Goal: Task Accomplishment & Management: Use online tool/utility

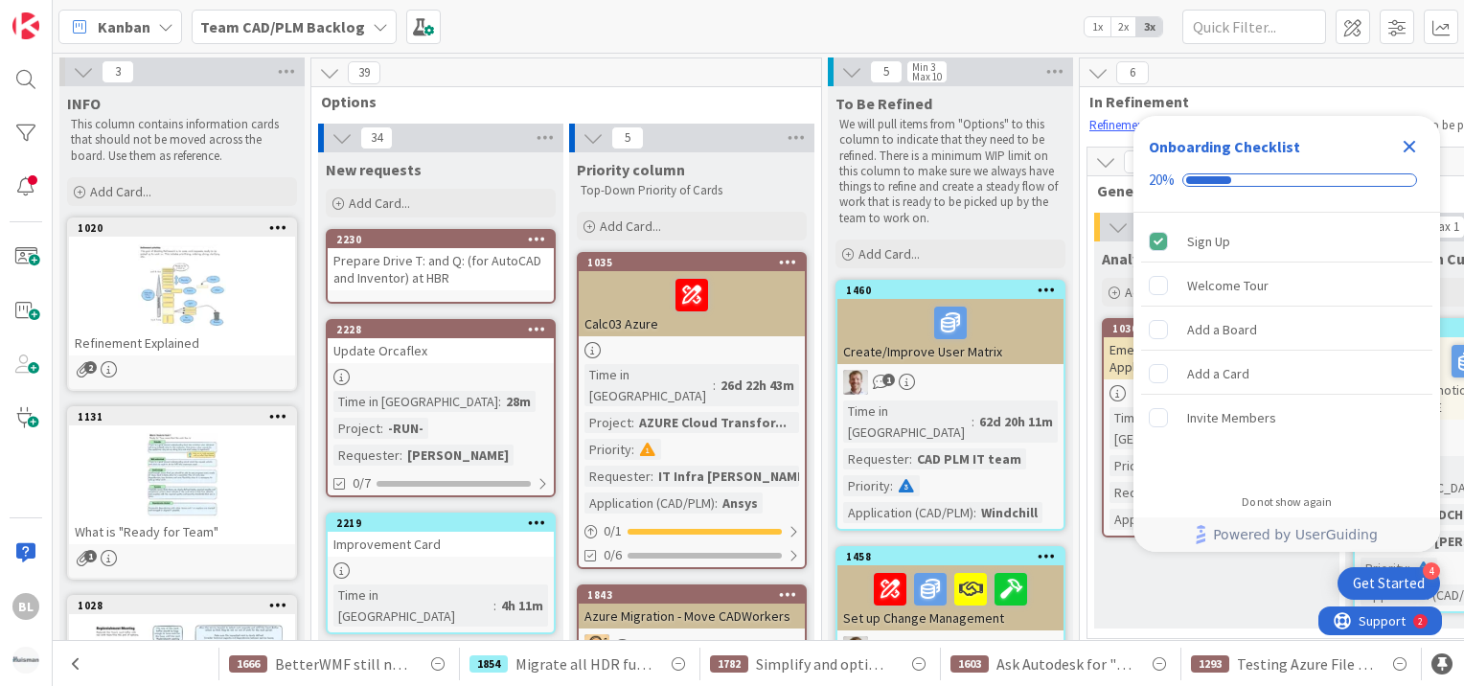
click at [362, 26] on div "Team CAD/PLM Backlog" at bounding box center [294, 27] width 205 height 34
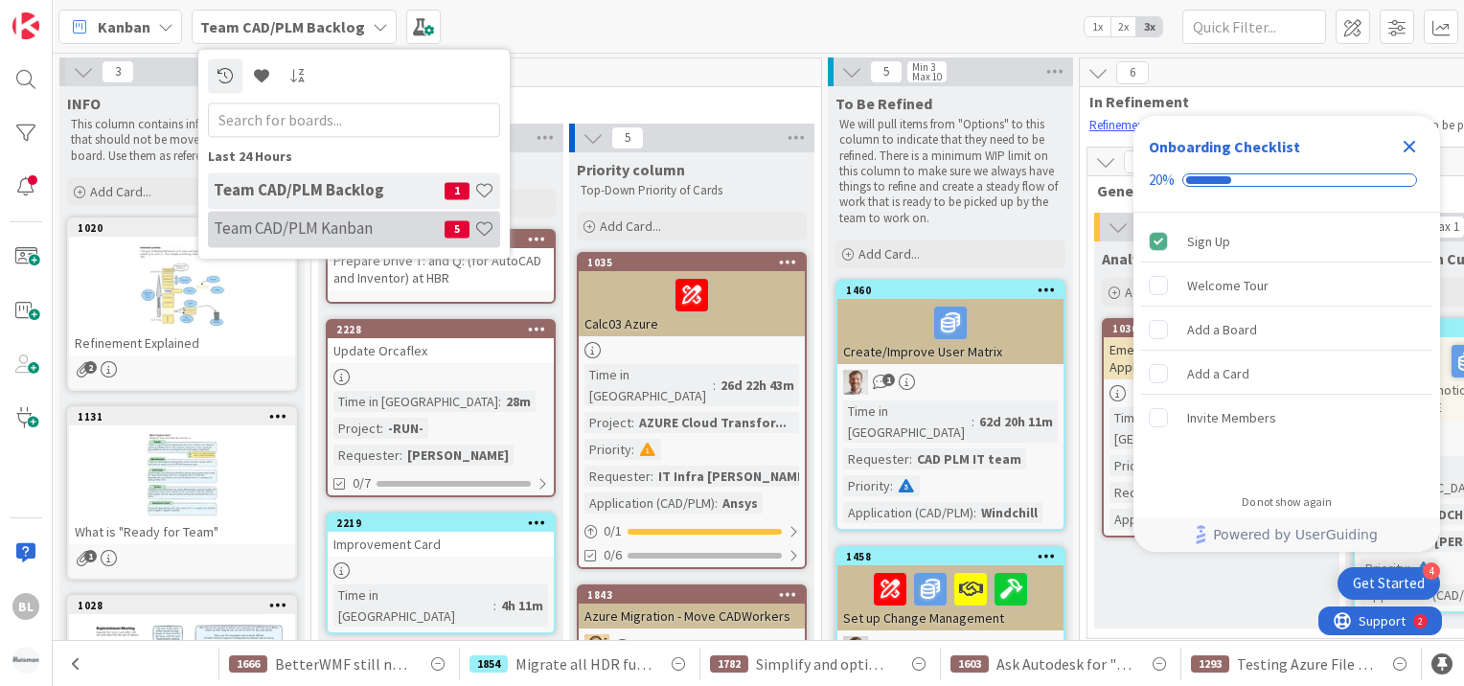
click at [339, 230] on h4 "Team CAD/PLM Kanban" at bounding box center [329, 228] width 231 height 19
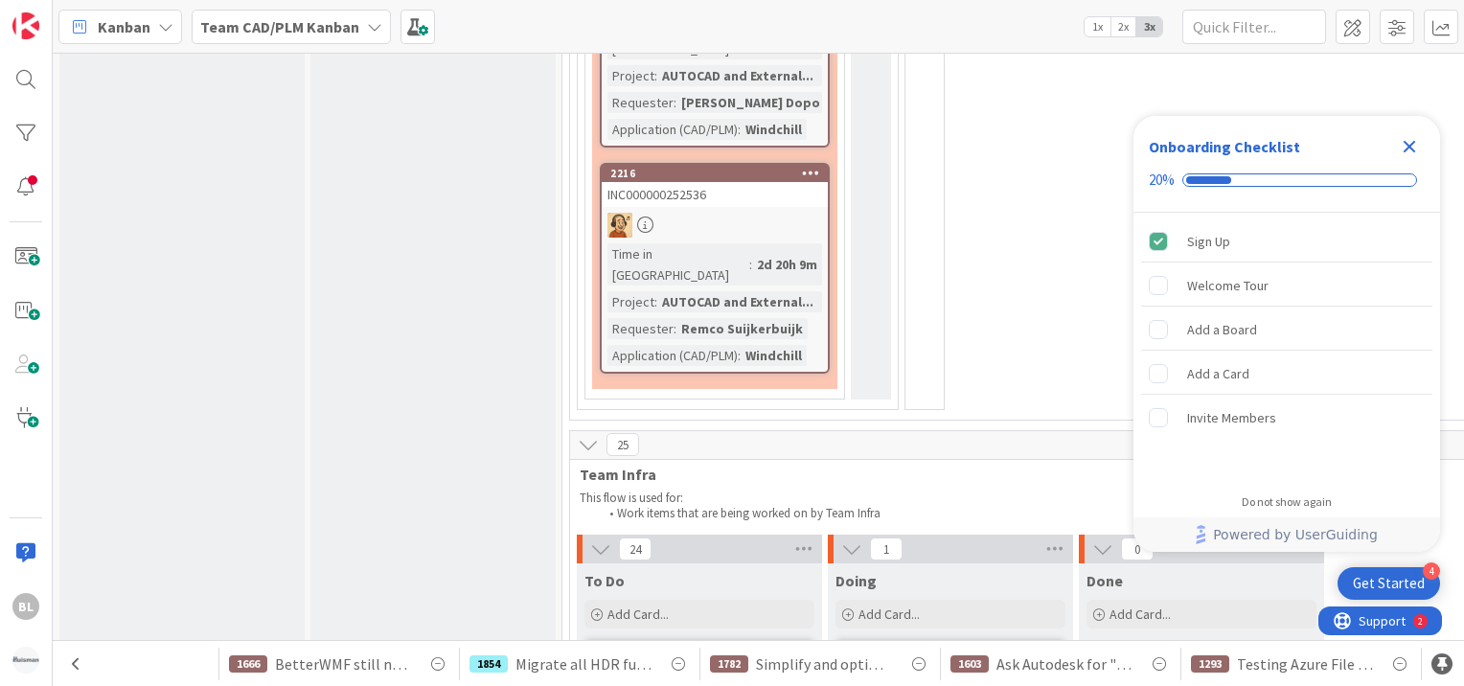
scroll to position [4787, 0]
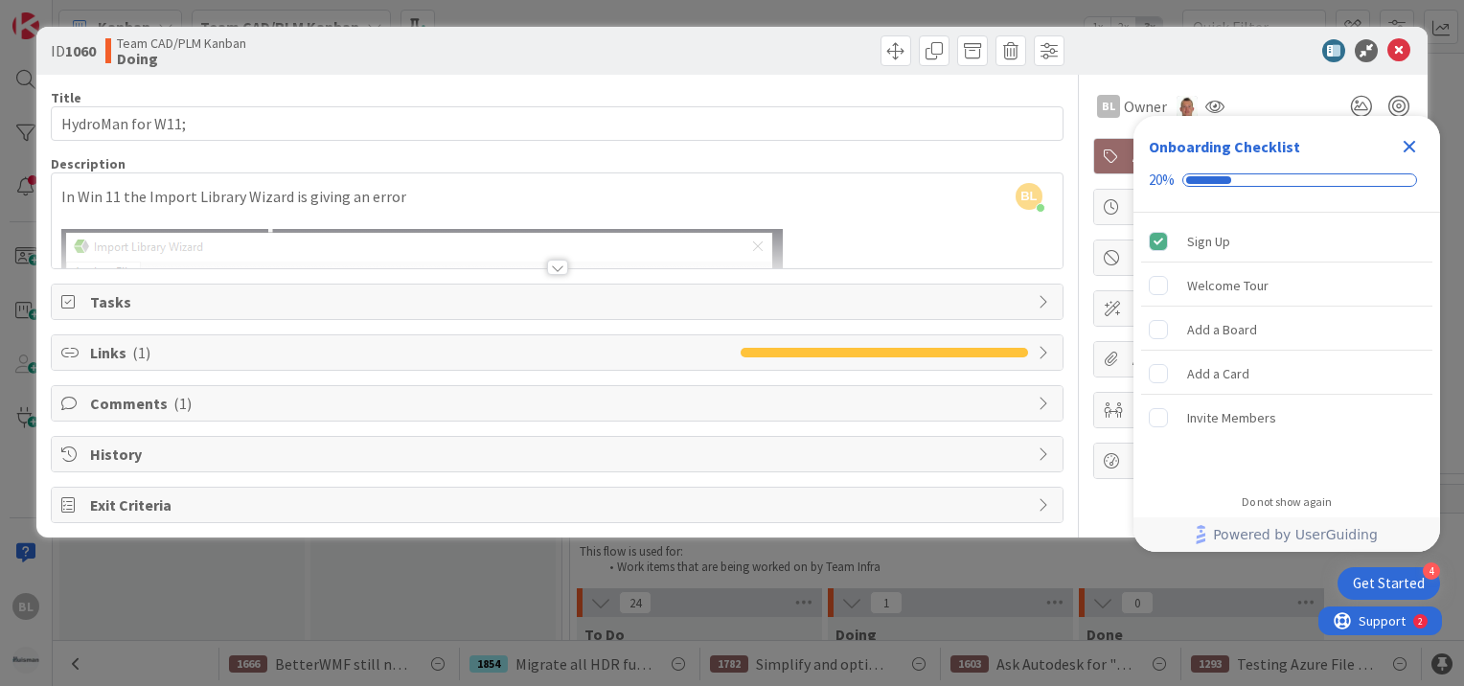
click at [560, 266] on div at bounding box center [557, 267] width 21 height 15
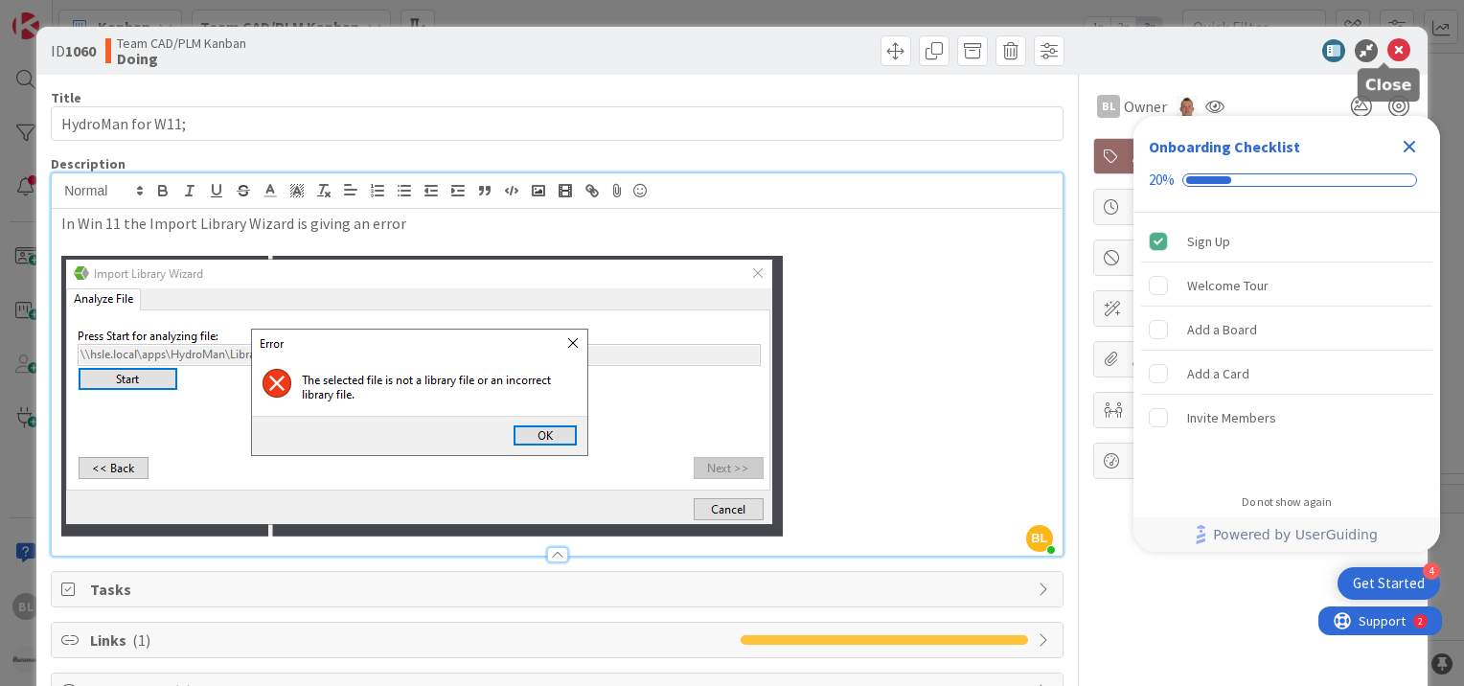
click at [1388, 53] on icon at bounding box center [1399, 50] width 23 height 23
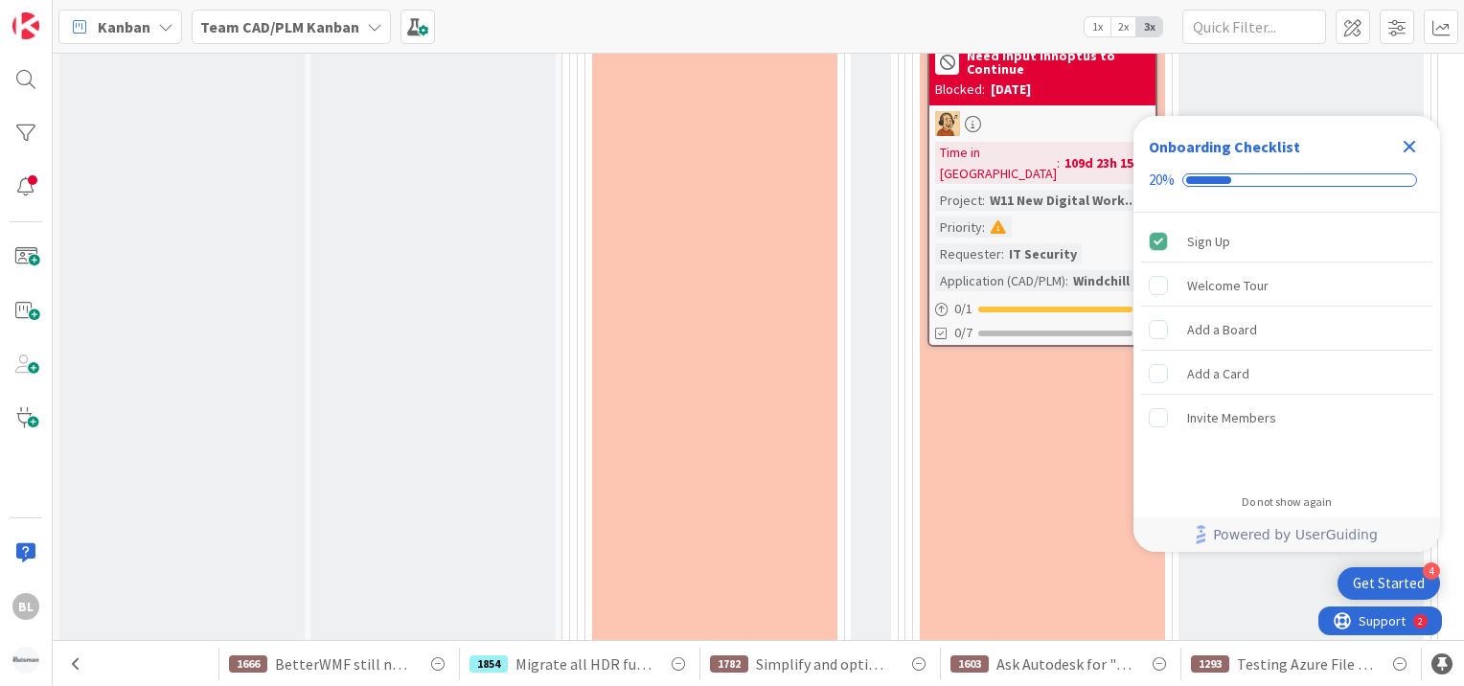
scroll to position [2596, 0]
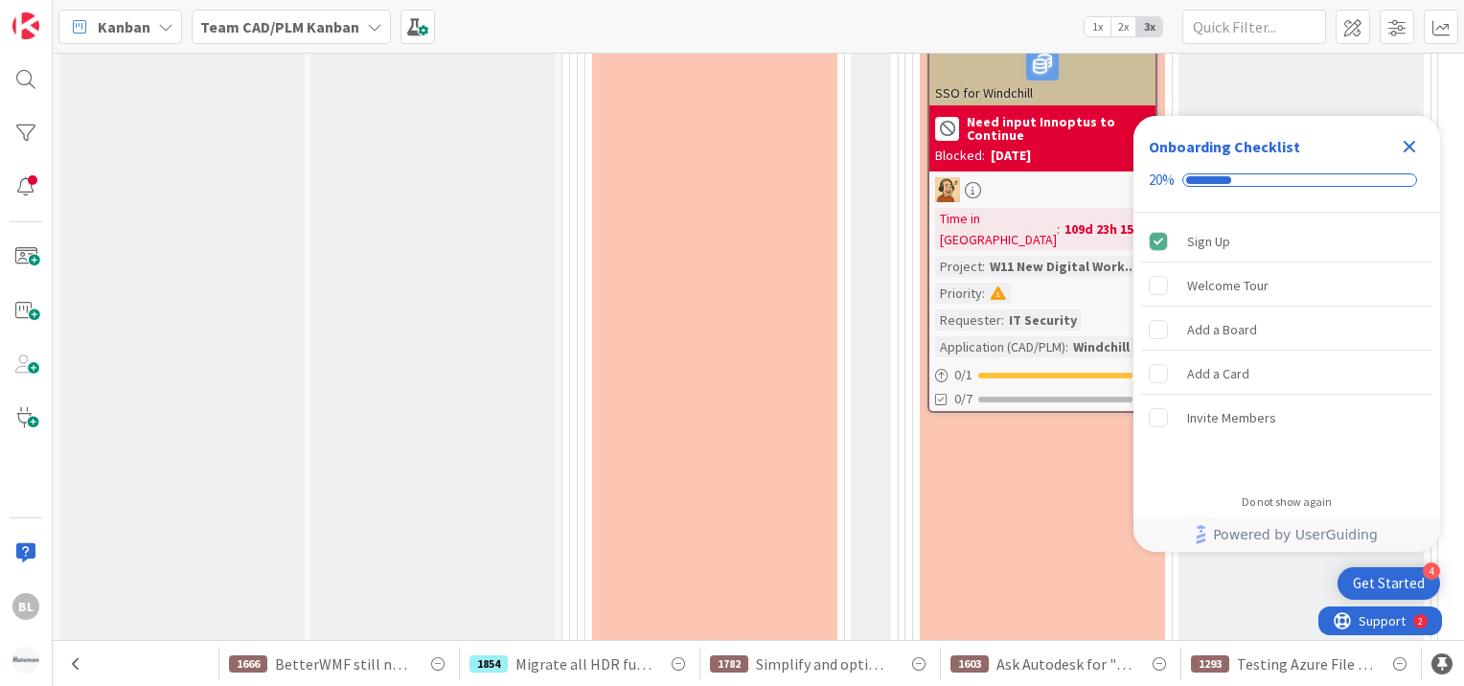
click at [1415, 138] on icon "Close Checklist" at bounding box center [1409, 146] width 23 height 23
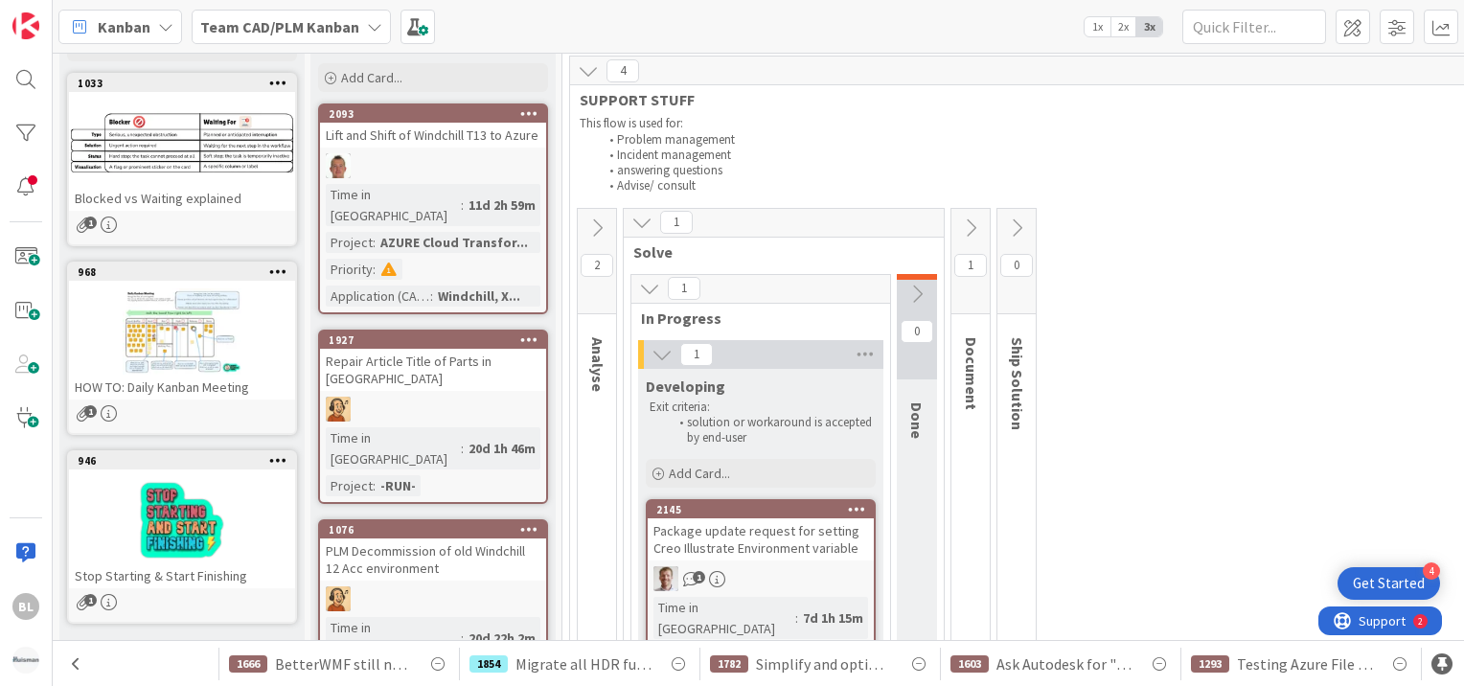
scroll to position [123, 0]
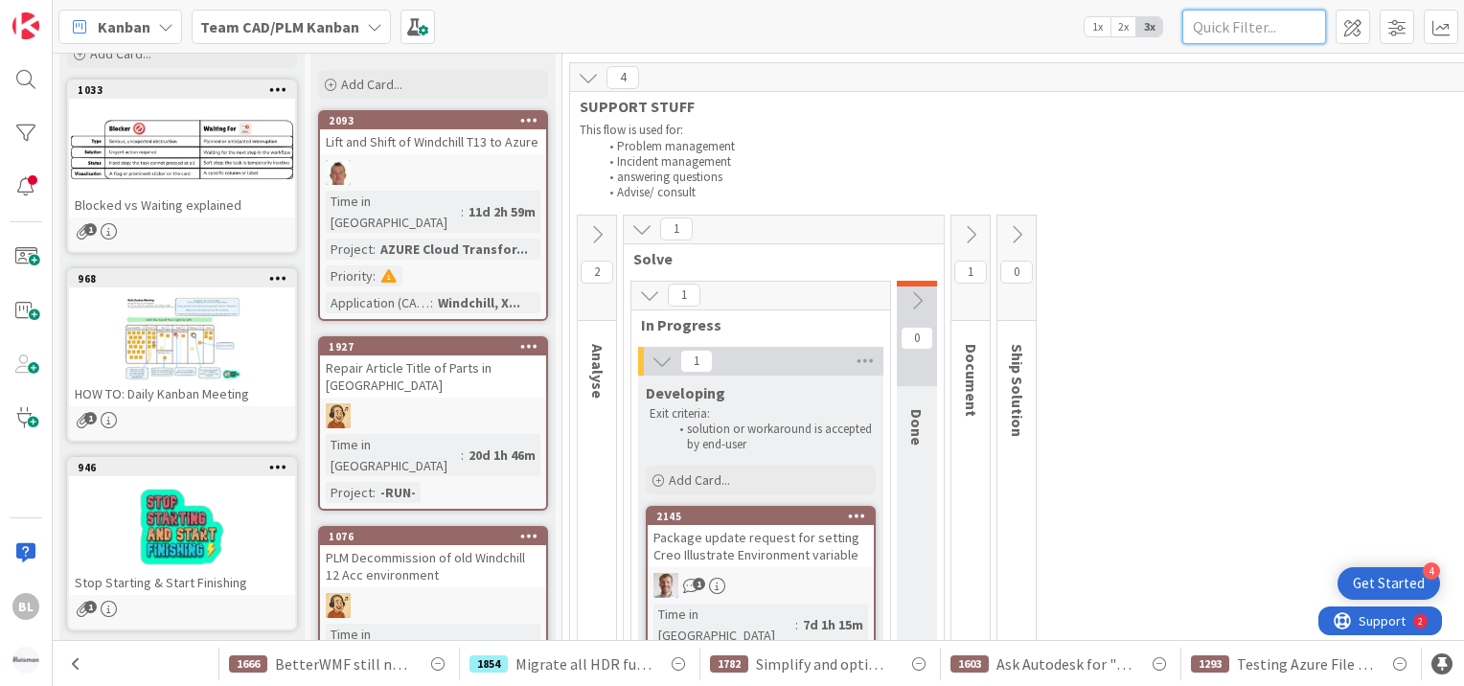
click at [1278, 34] on input "text" at bounding box center [1254, 27] width 144 height 34
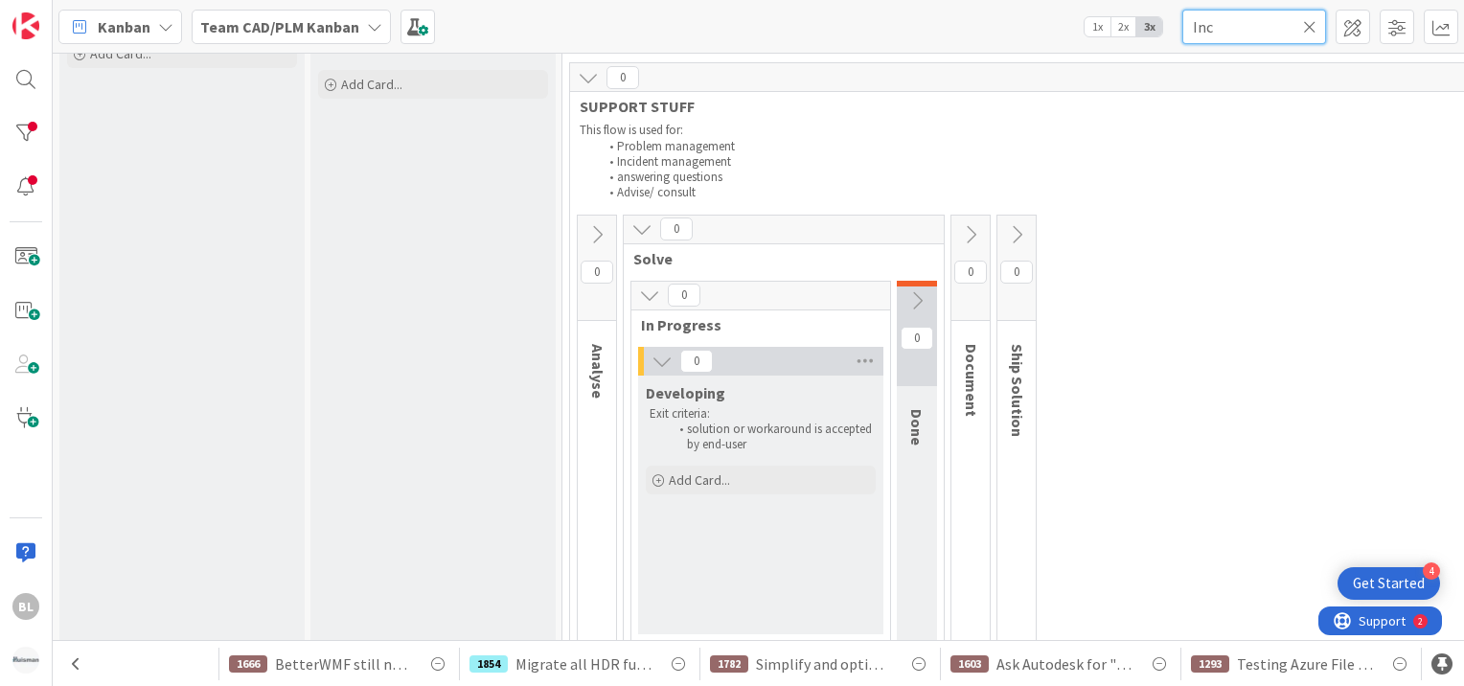
type input "Inc"
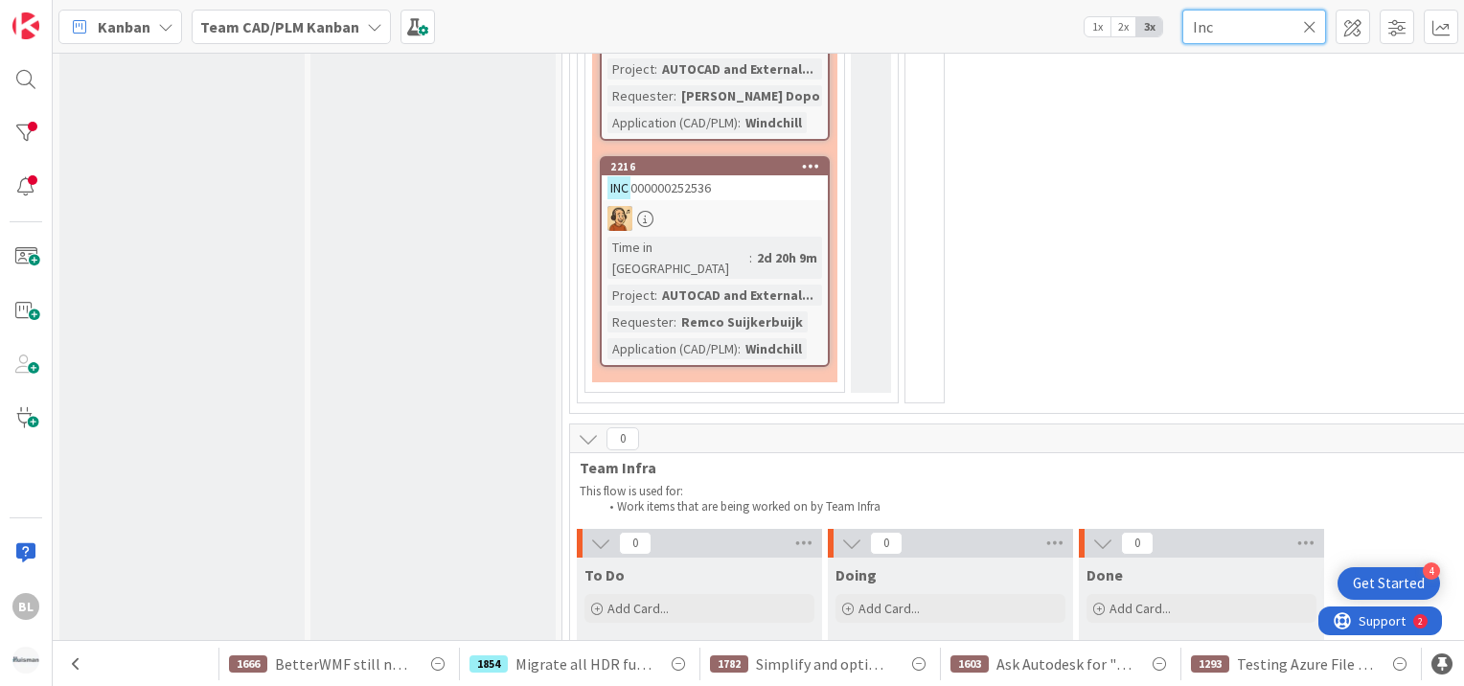
scroll to position [2310, 0]
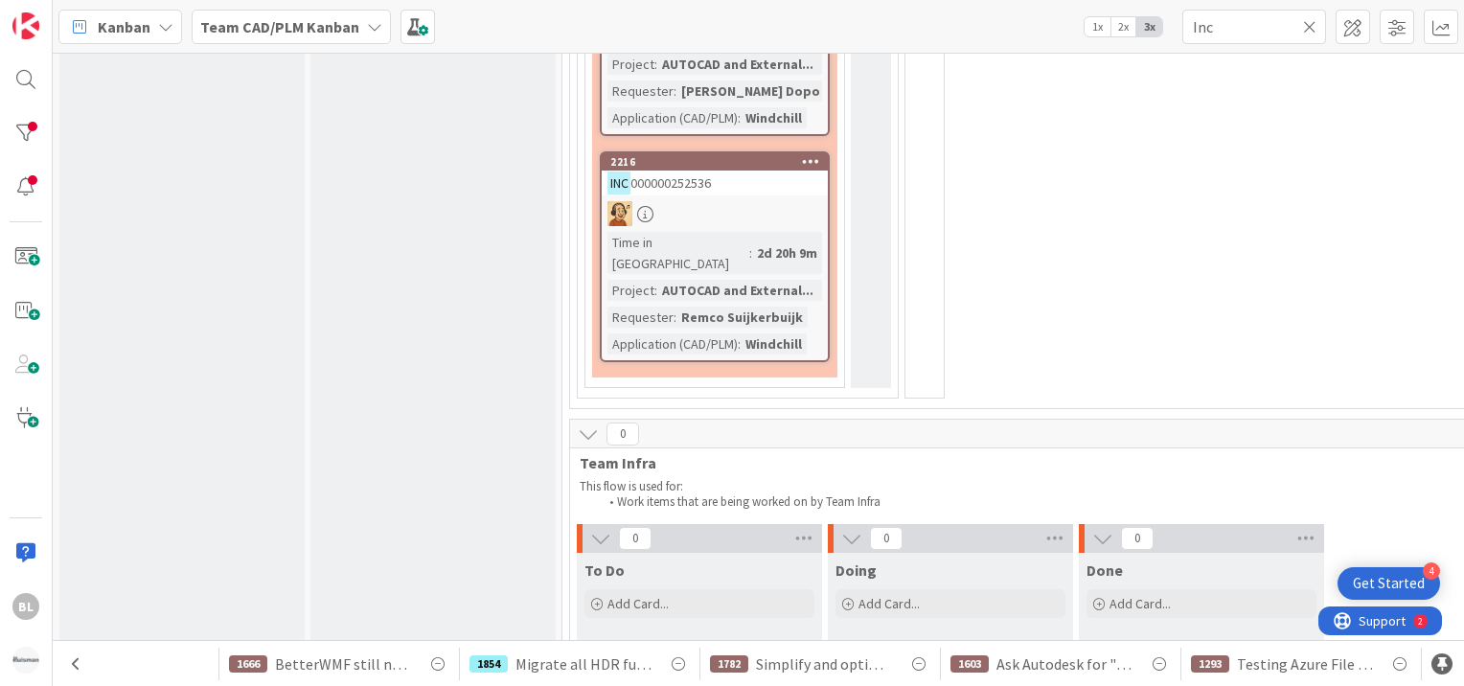
click at [779, 453] on span "Team Infra" at bounding box center [1473, 462] width 1787 height 19
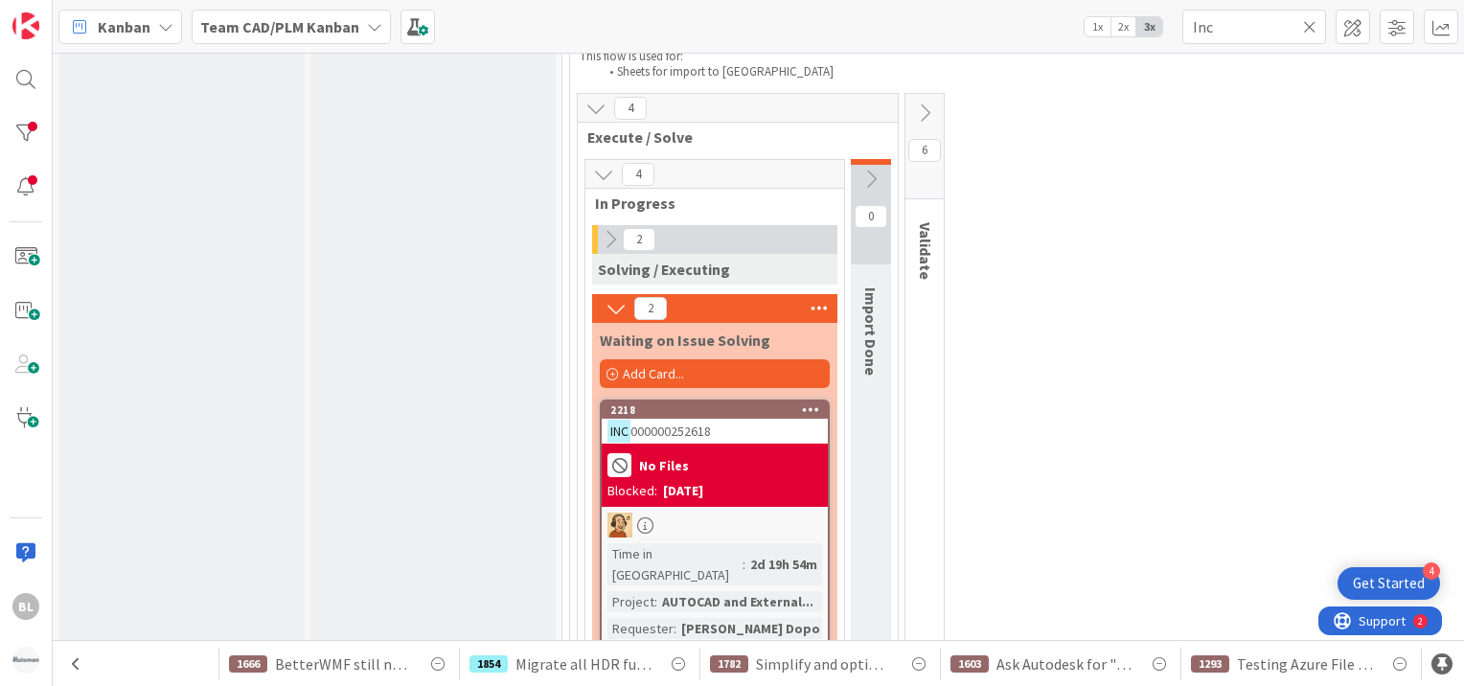
scroll to position [1774, 0]
click at [612, 236] on icon at bounding box center [610, 238] width 21 height 21
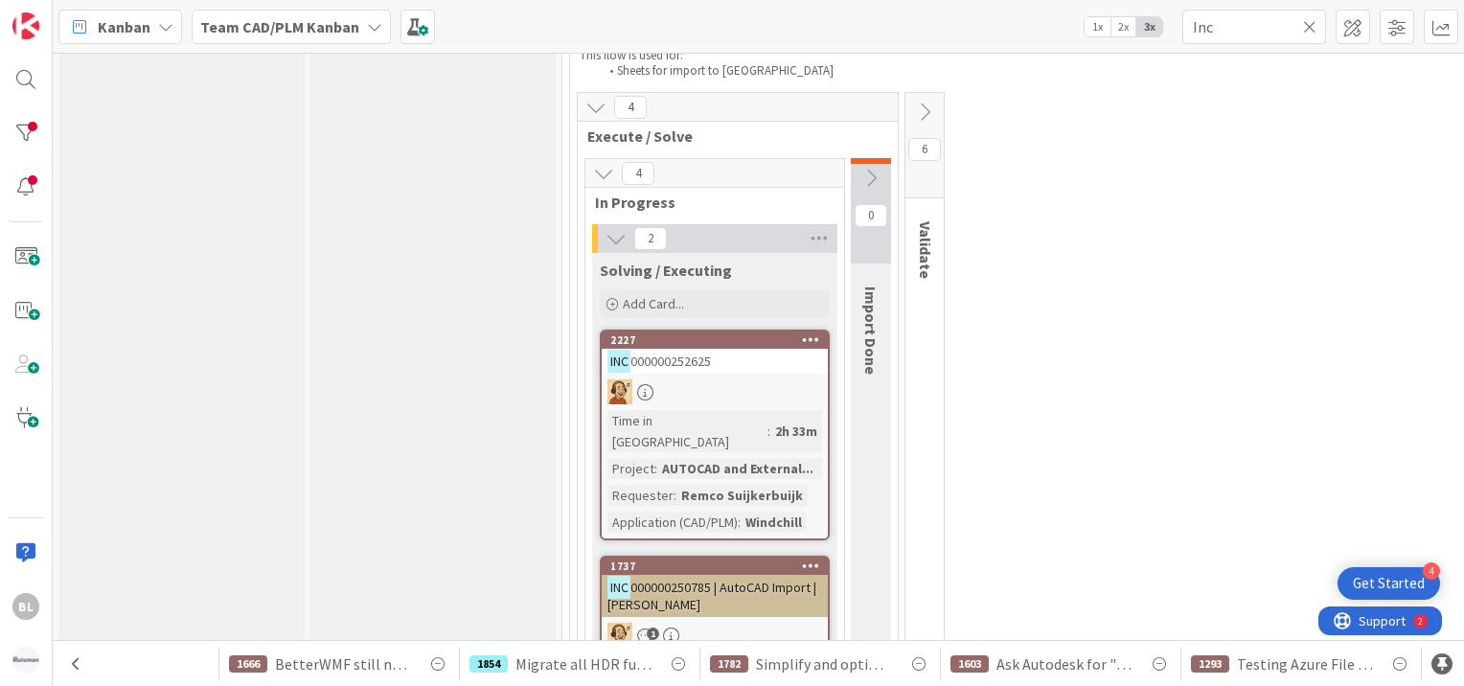
click at [762, 458] on div "AUTOCAD and External..." at bounding box center [737, 468] width 161 height 21
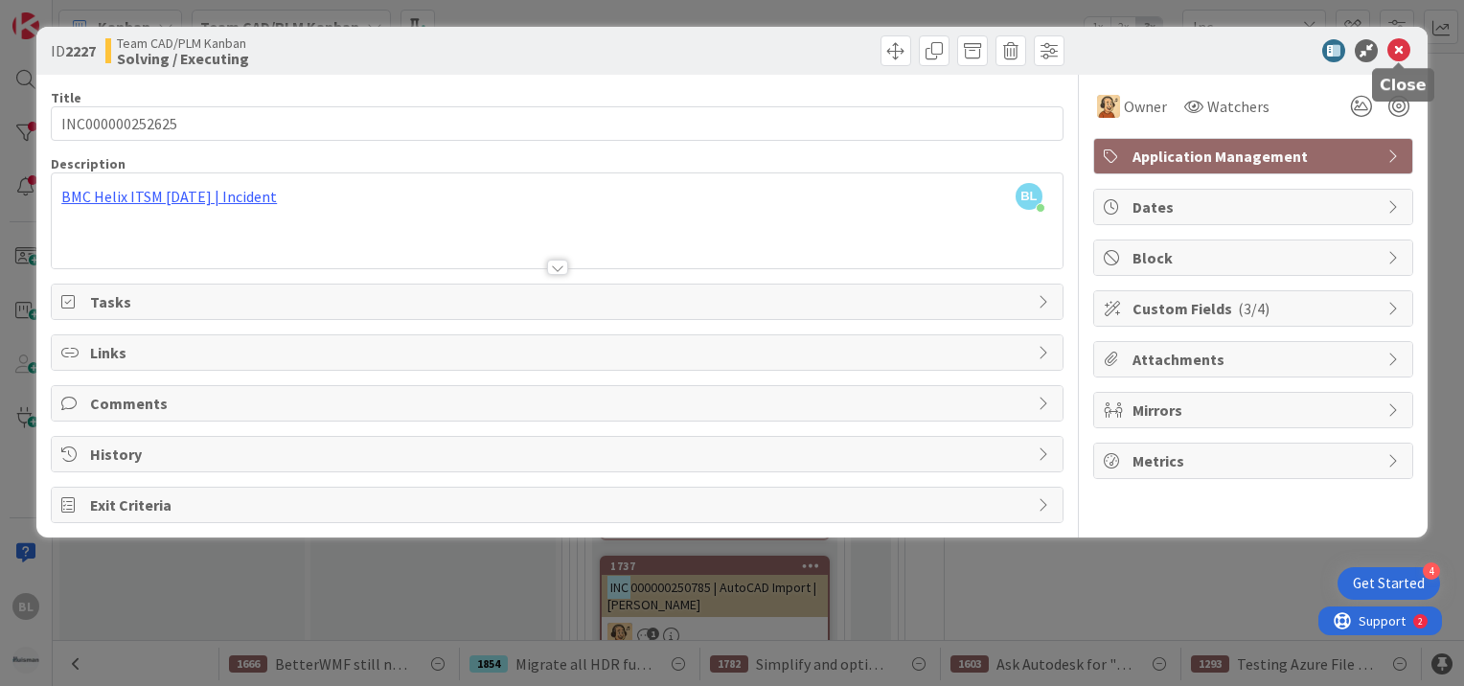
click at [1400, 53] on icon at bounding box center [1399, 50] width 23 height 23
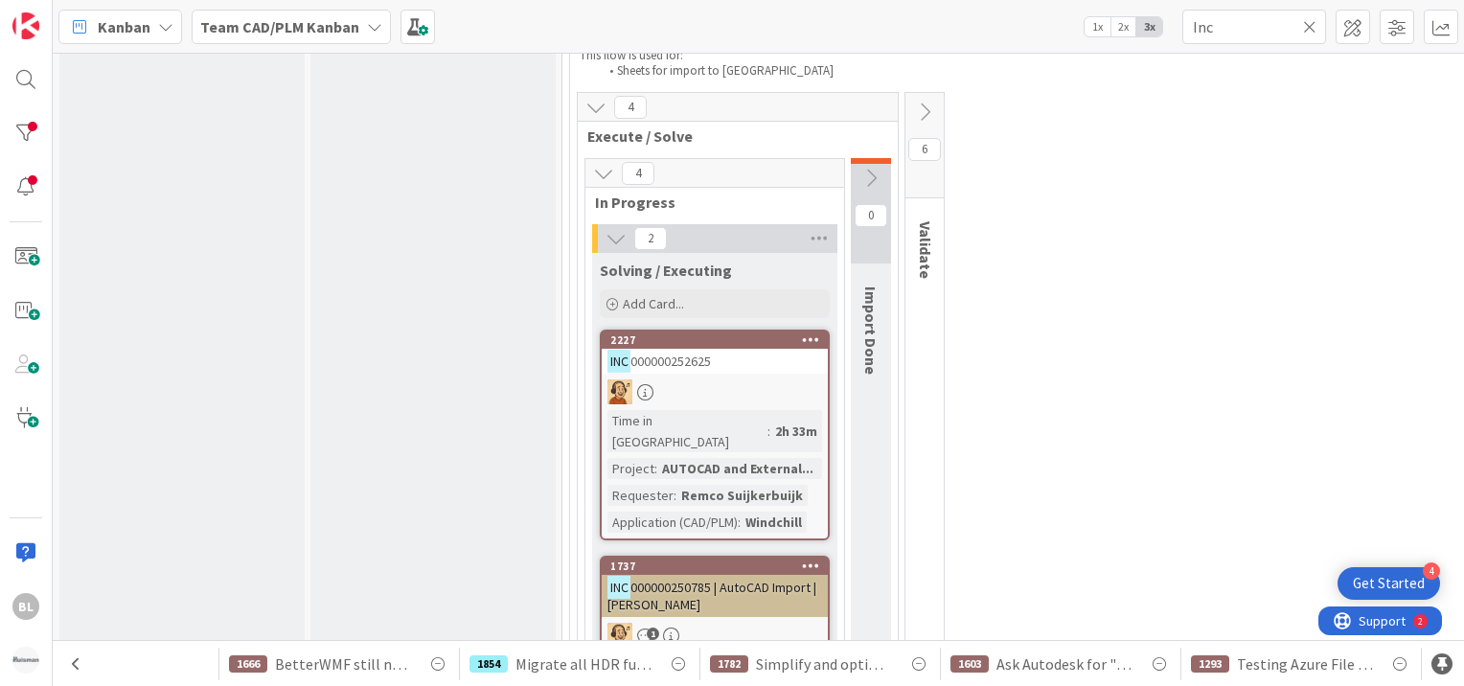
click at [743, 458] on div "AUTOCAD and External..." at bounding box center [737, 468] width 161 height 21
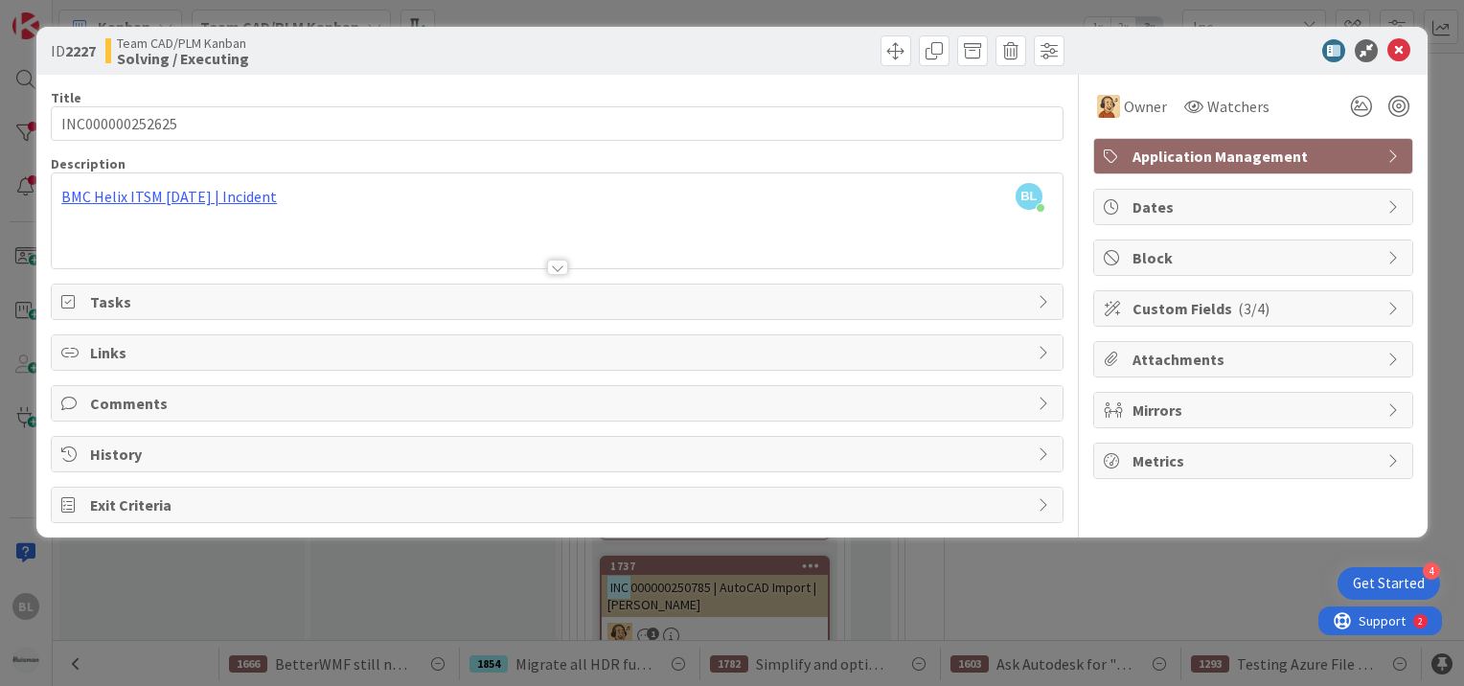
click at [556, 267] on div at bounding box center [557, 267] width 21 height 15
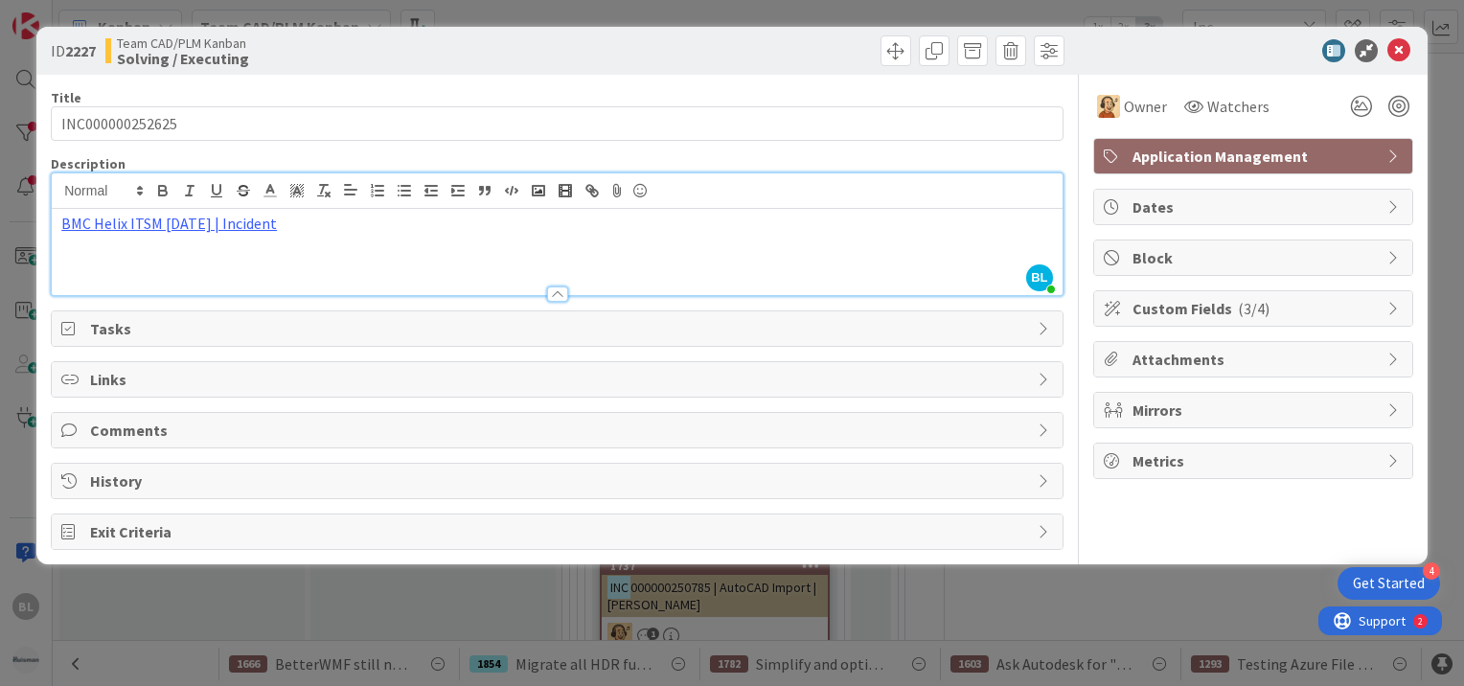
click at [538, 325] on span "Tasks" at bounding box center [559, 328] width 938 height 23
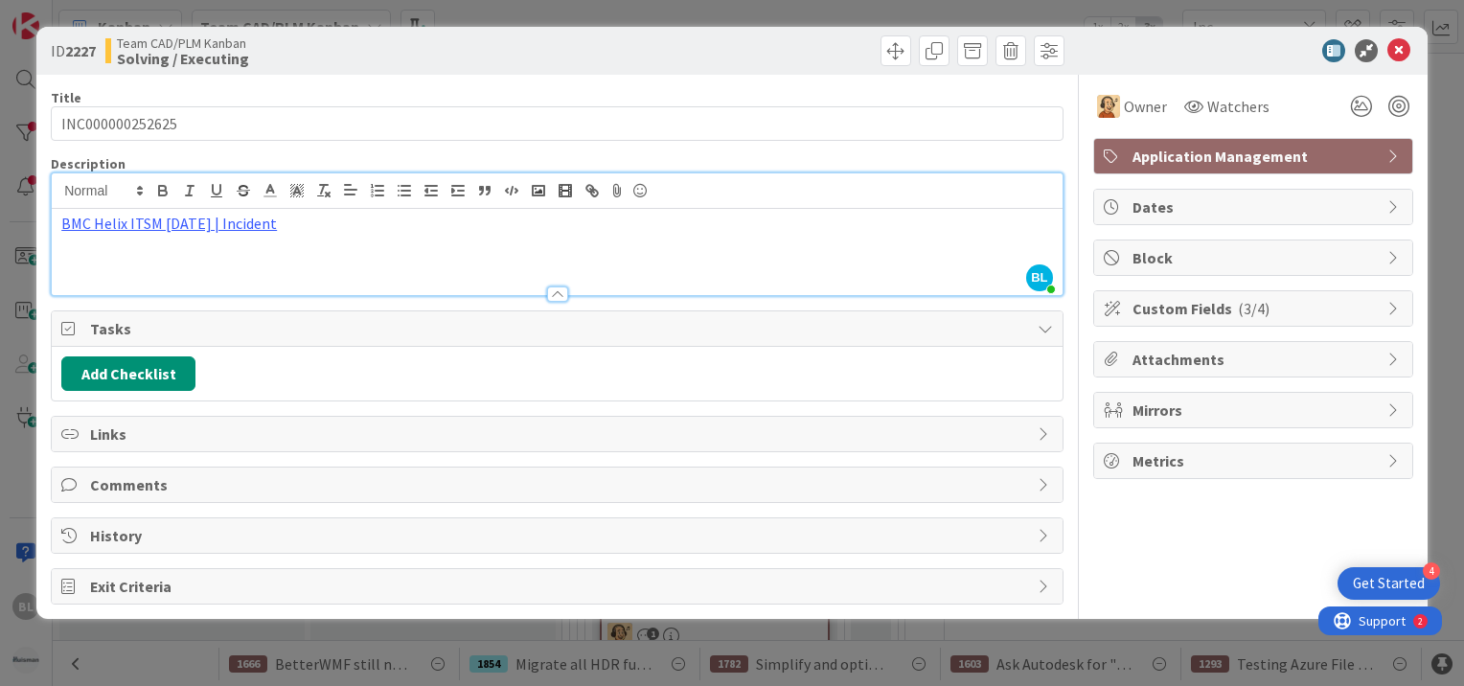
click at [503, 483] on span "Comments" at bounding box center [559, 484] width 938 height 23
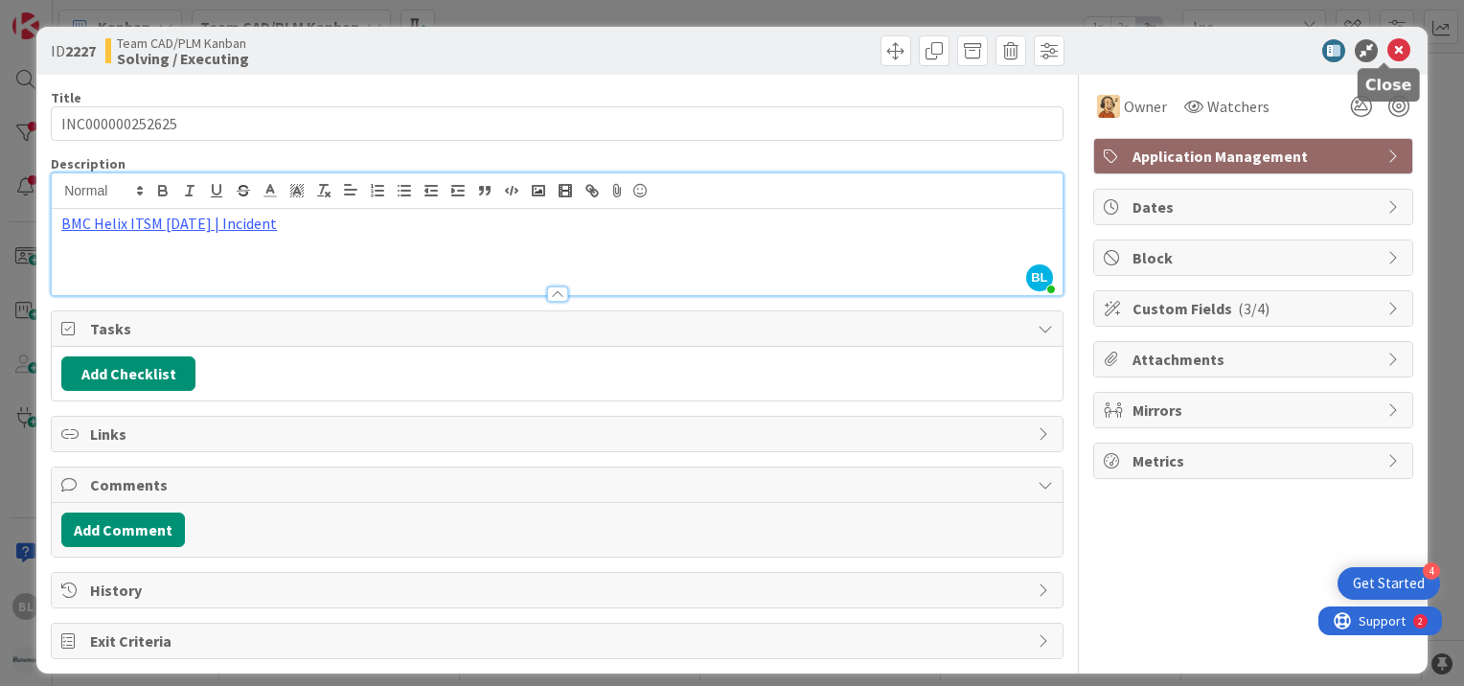
click at [1391, 46] on icon at bounding box center [1399, 50] width 23 height 23
